Goal: Transaction & Acquisition: Purchase product/service

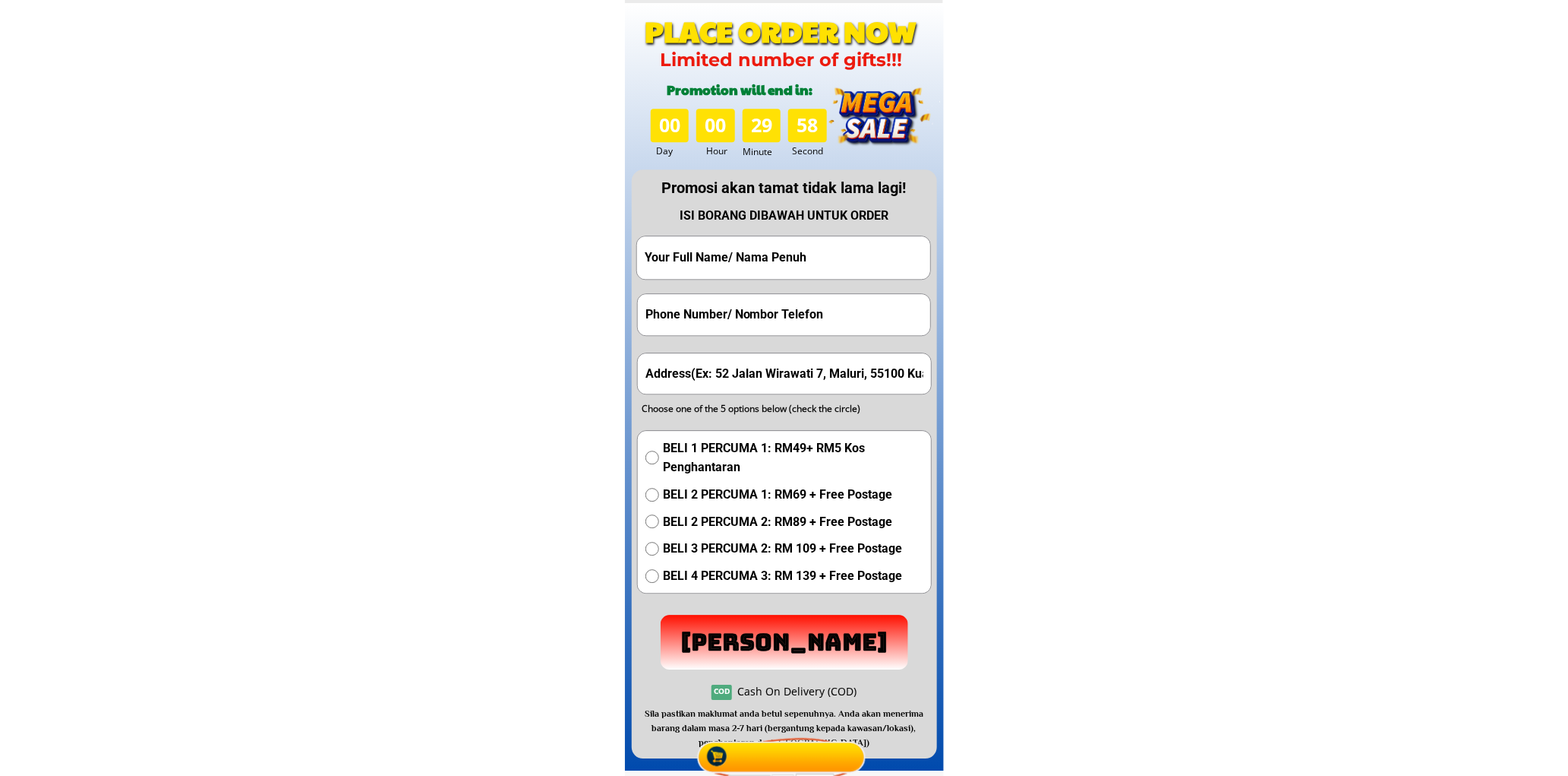
scroll to position [7522, 0]
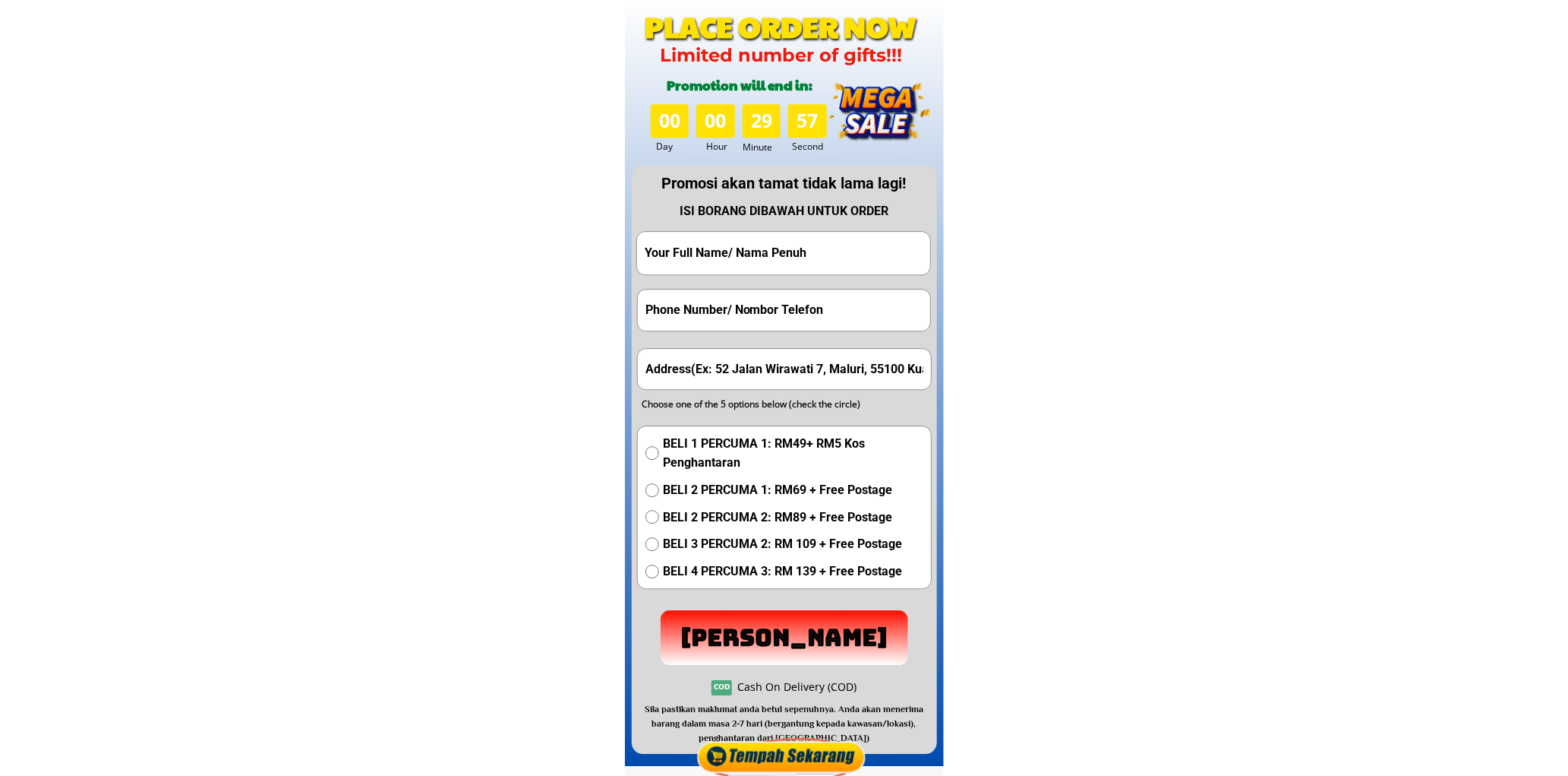
click at [832, 256] on input "text" at bounding box center [784, 253] width 285 height 43
click at [777, 247] on input "text" at bounding box center [784, 253] width 285 height 43
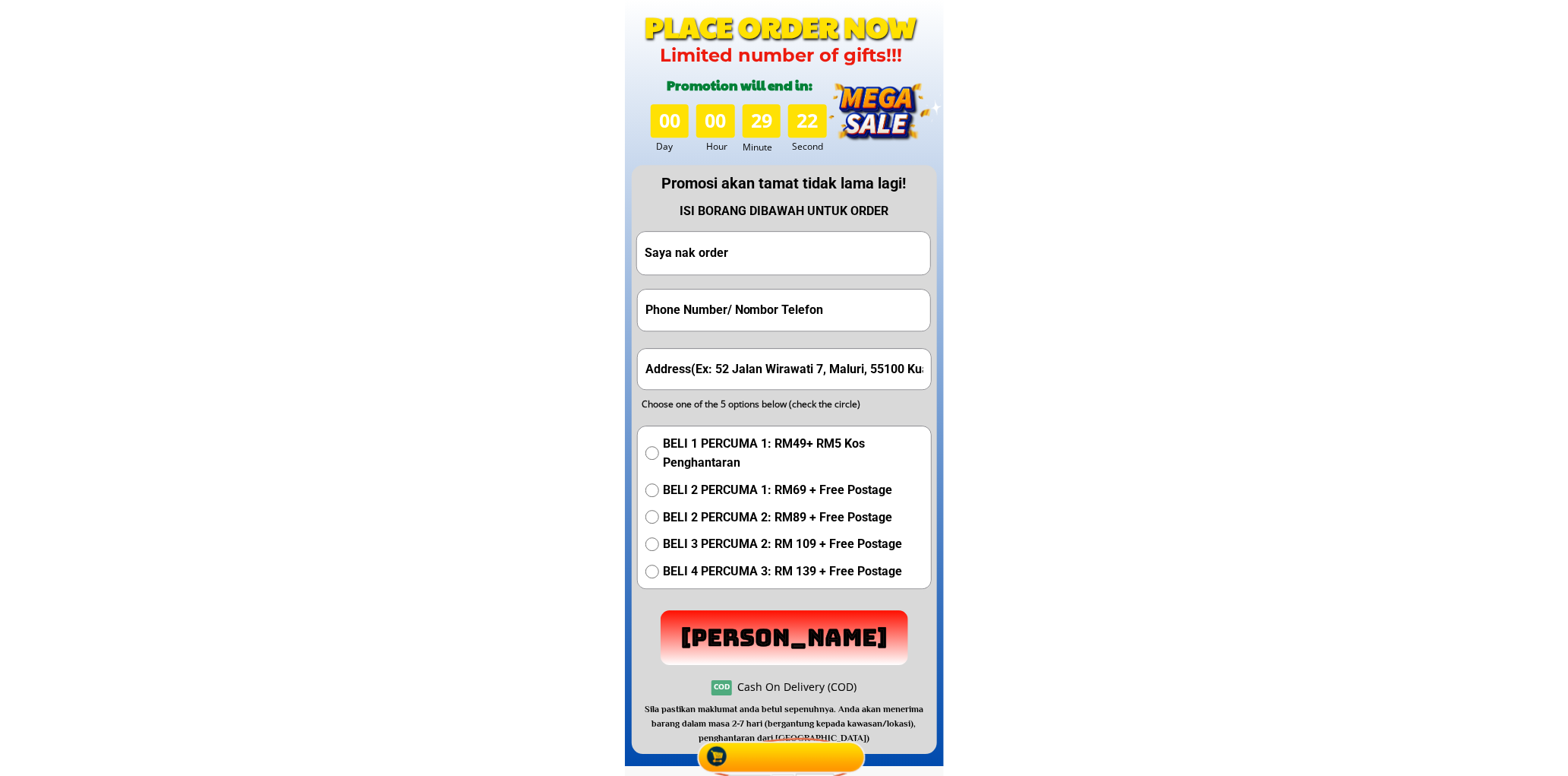
type input "Saya nak order"
click at [782, 294] on input "tel" at bounding box center [785, 310] width 285 height 41
click at [758, 308] on input "tel" at bounding box center [785, 310] width 285 height 41
type input "0172768930"
click at [740, 361] on input "text" at bounding box center [785, 368] width 285 height 41
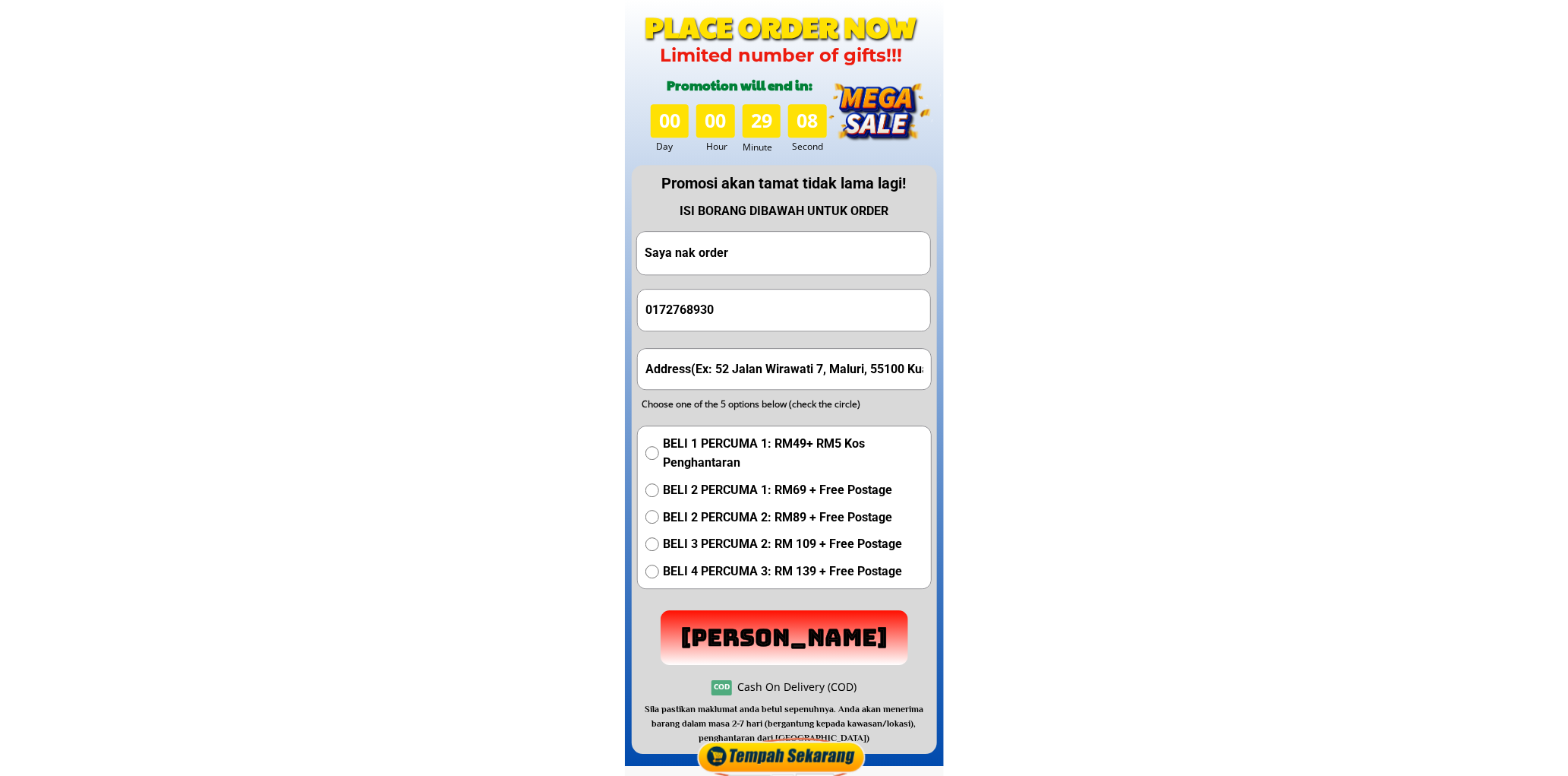
click at [740, 361] on input "text" at bounding box center [785, 368] width 285 height 41
type input "alamat 292 felda kekưa jeagka 5 maran [GEOGRAPHIC_DATA]"
click at [696, 442] on span "BELI 1 PERCUMA 1: RM49+ RM5 Kos Penghantaran" at bounding box center [793, 453] width 261 height 39
radio input "true"
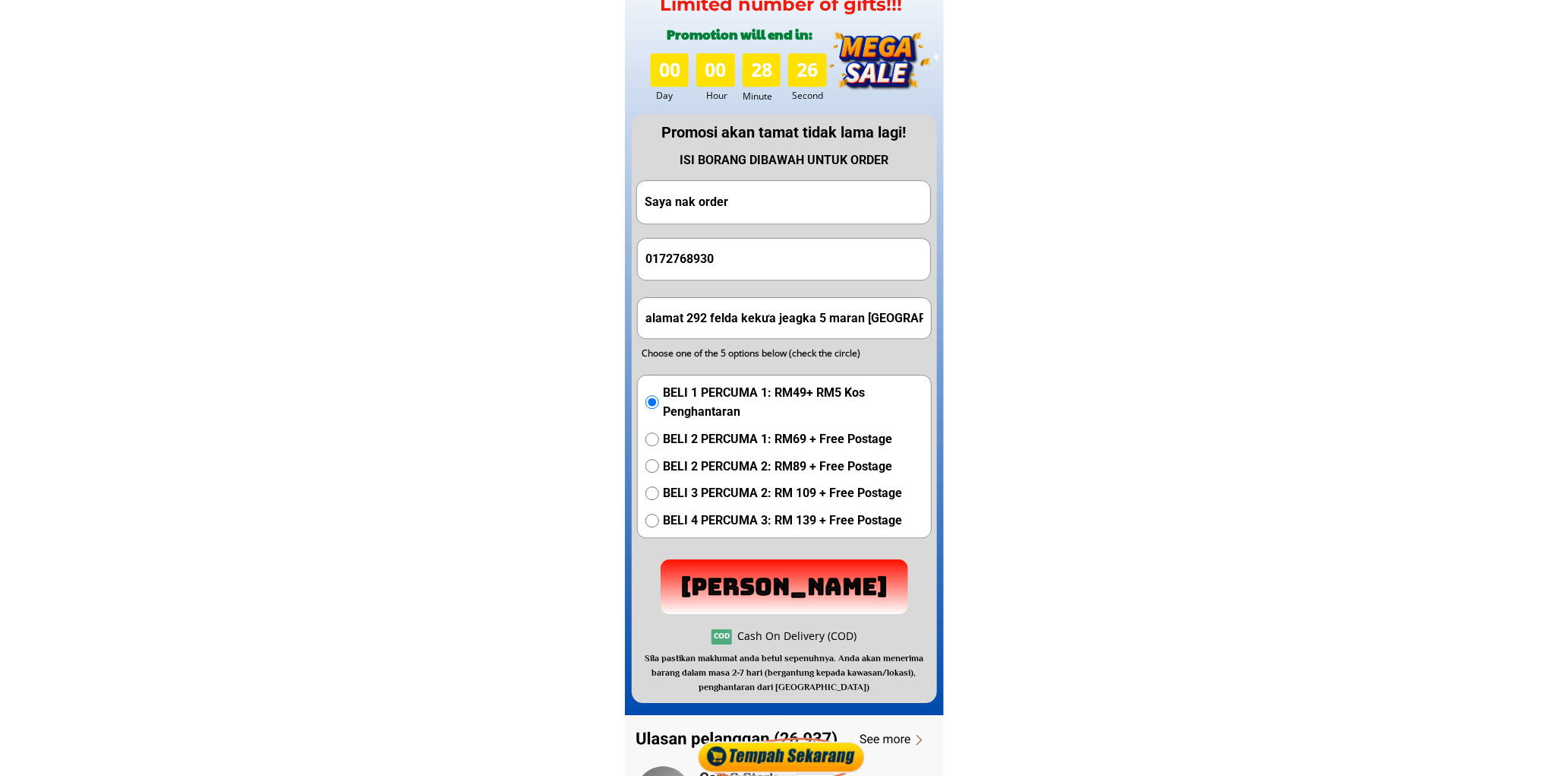
scroll to position [7803, 0]
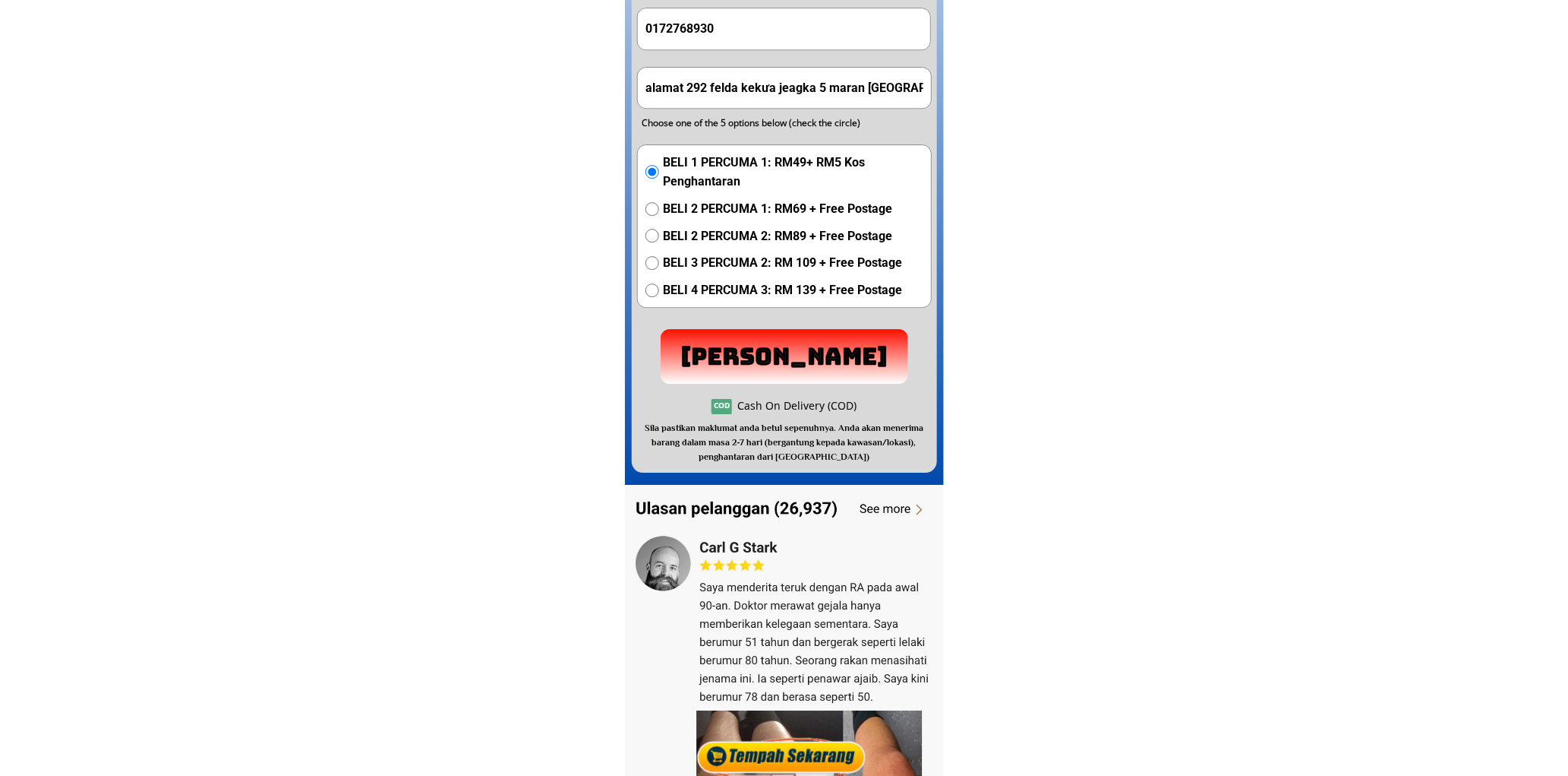
click at [845, 374] on p "[PERSON_NAME]" at bounding box center [785, 355] width 252 height 56
